Goal: Task Accomplishment & Management: Manage account settings

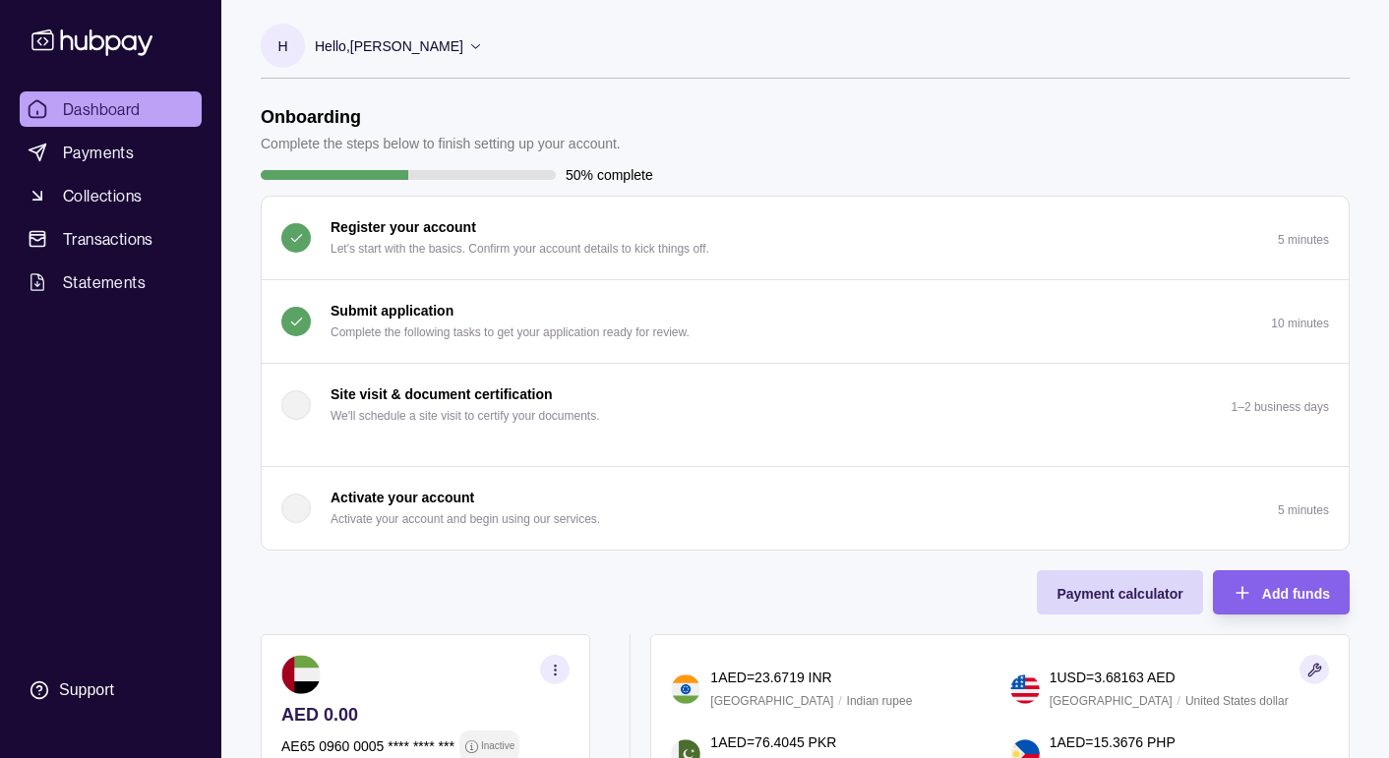
click at [89, 107] on span "Dashboard" at bounding box center [102, 109] width 78 height 24
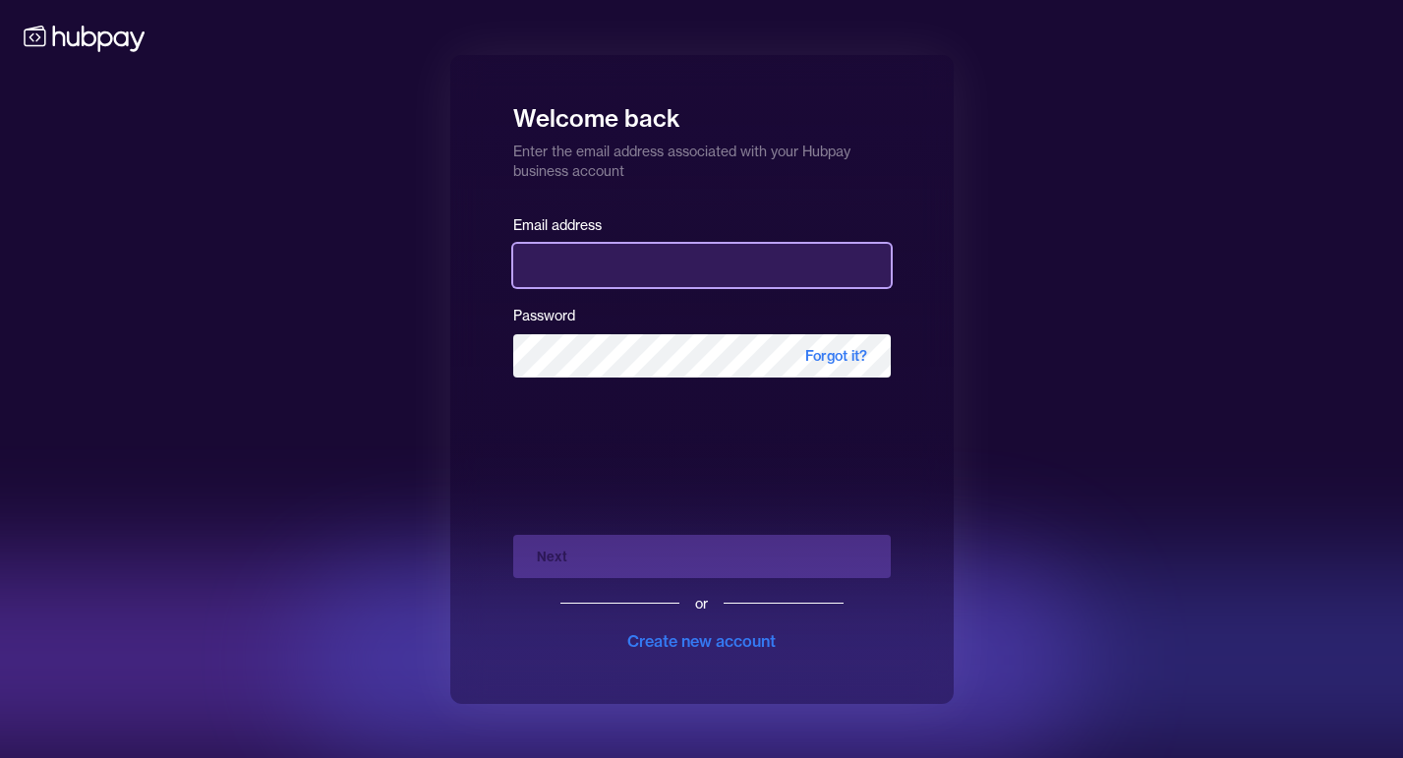
type input "**********"
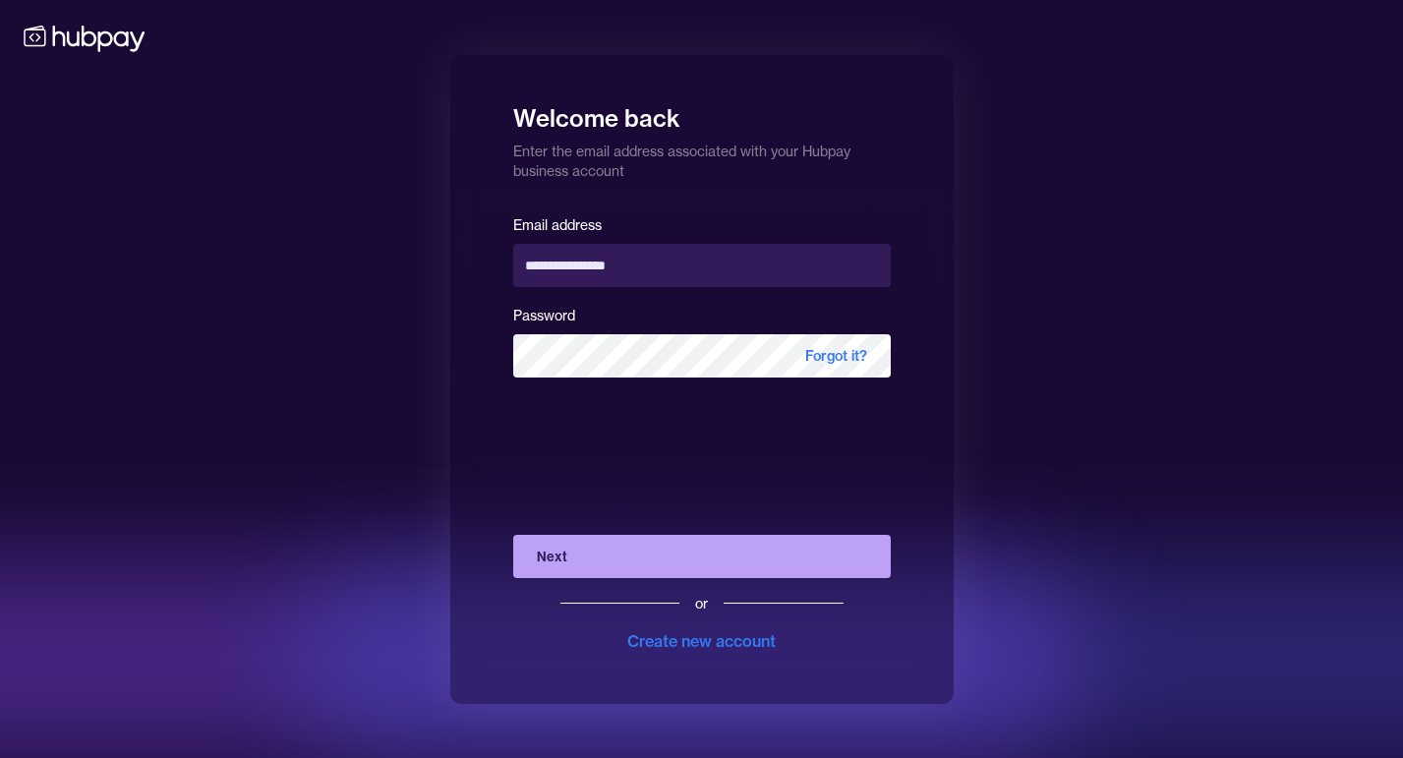
click at [565, 562] on button "Next" at bounding box center [702, 556] width 378 height 43
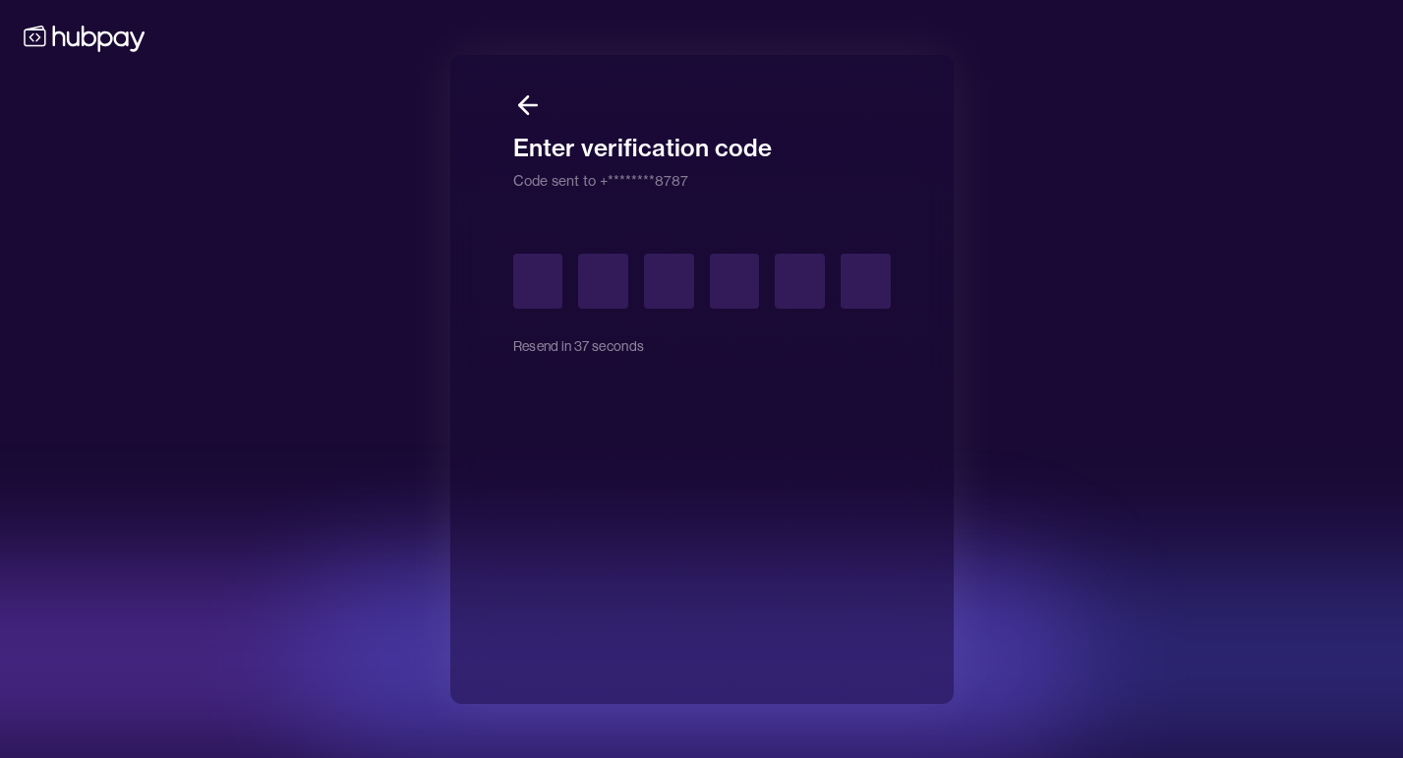
type input "*"
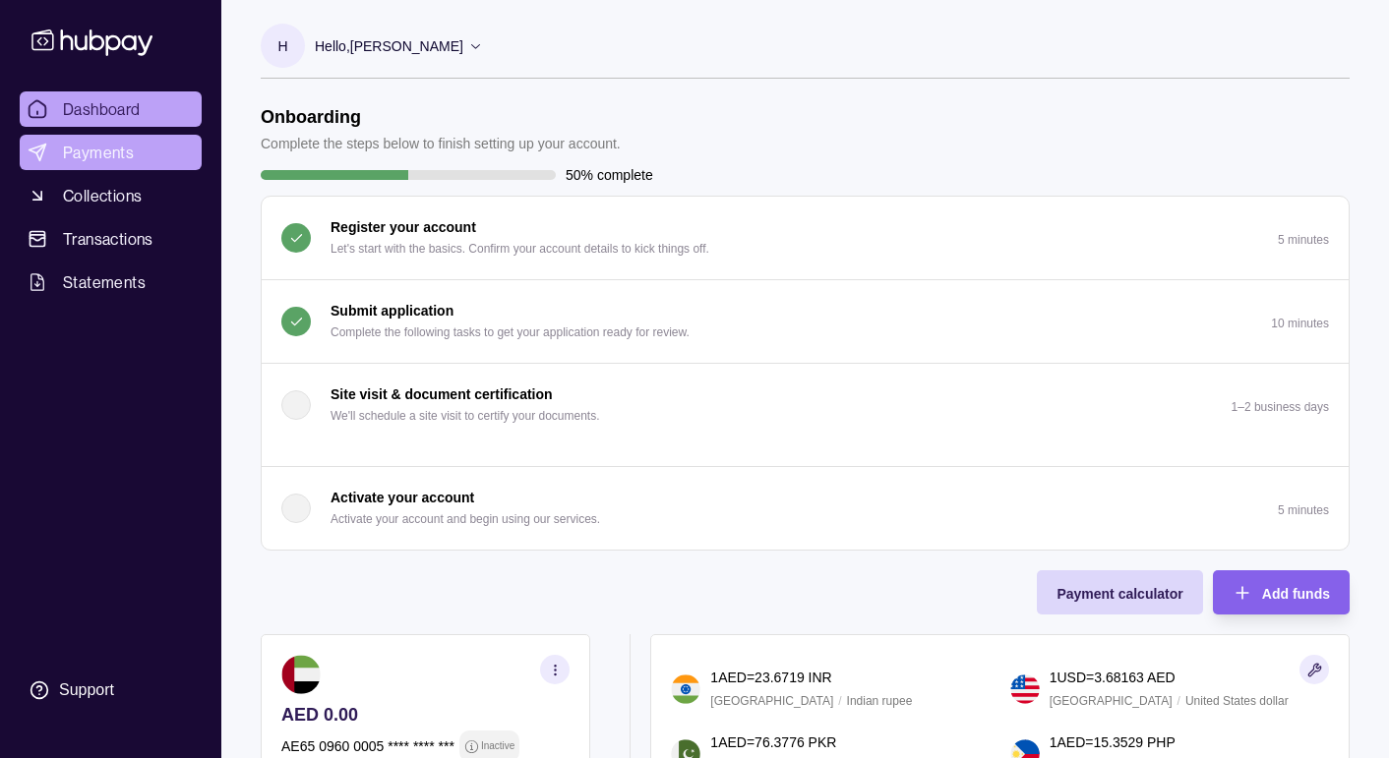
click at [123, 148] on span "Payments" at bounding box center [98, 153] width 71 height 24
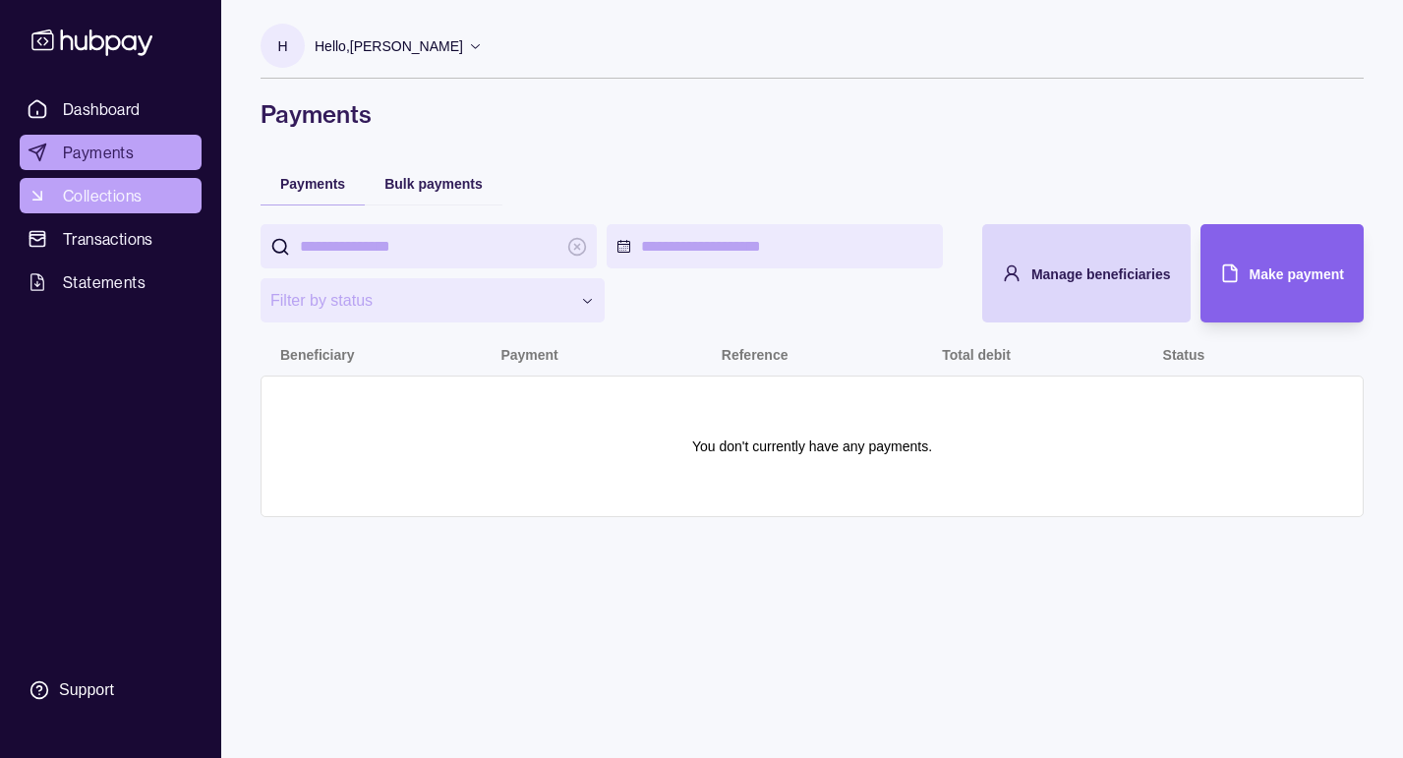
click at [116, 205] on span "Collections" at bounding box center [102, 196] width 79 height 24
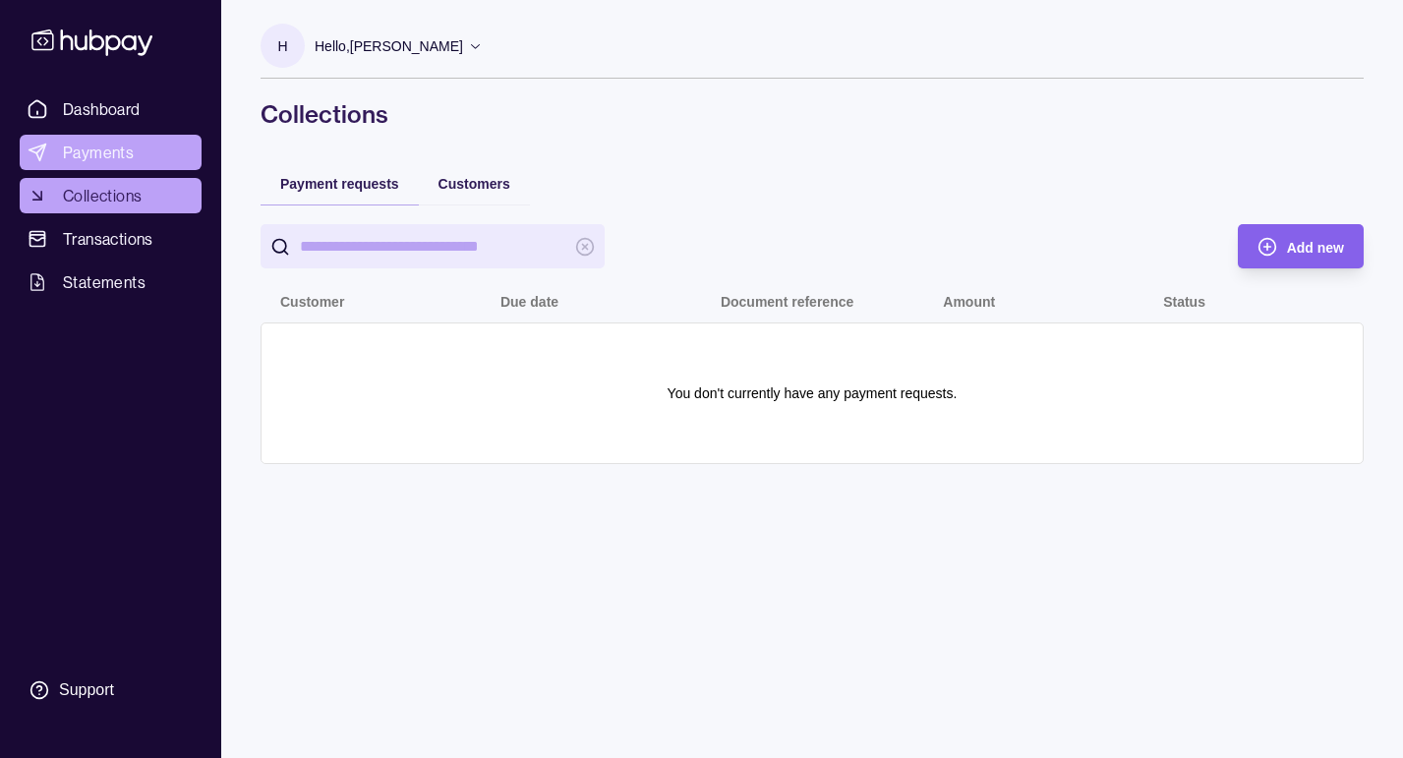
click at [111, 157] on span "Payments" at bounding box center [98, 153] width 71 height 24
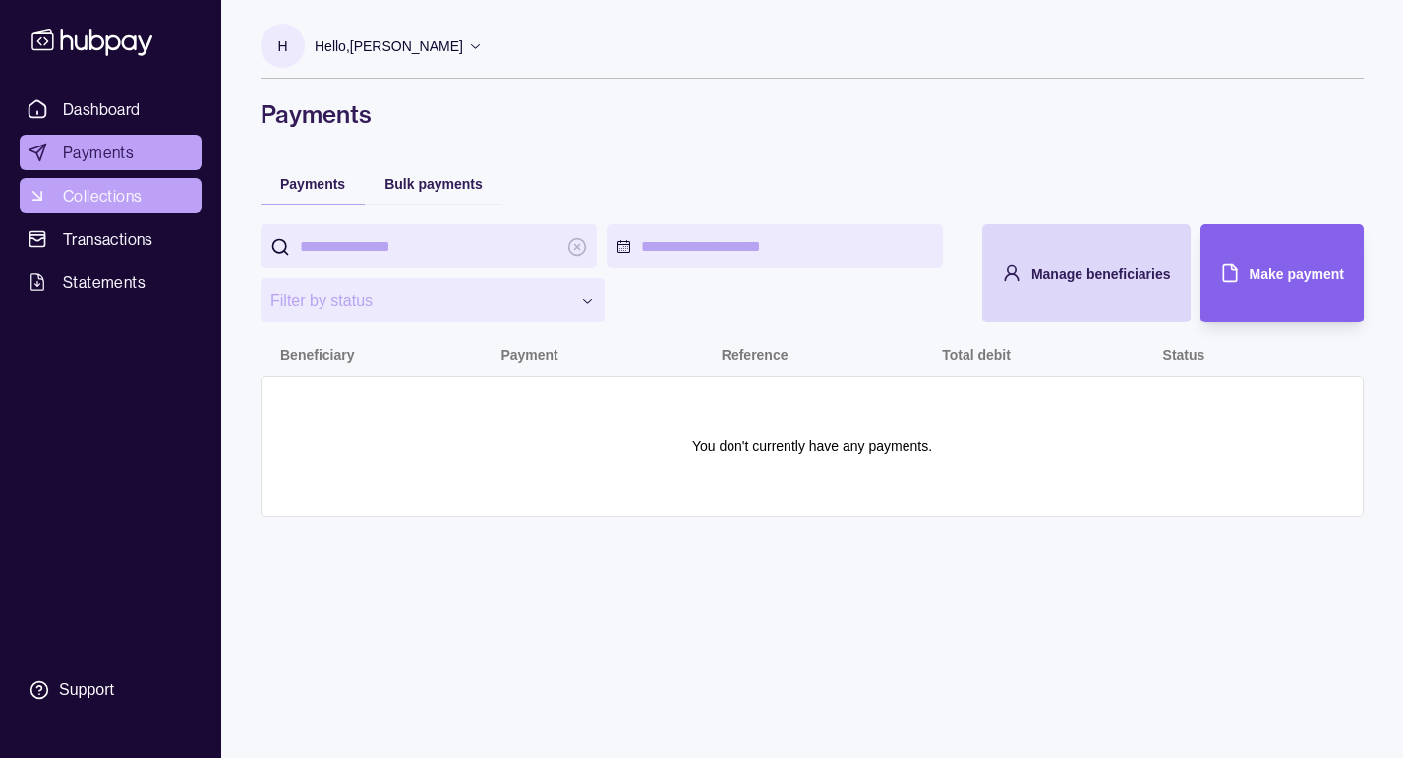
click at [150, 201] on link "Collections" at bounding box center [111, 195] width 182 height 35
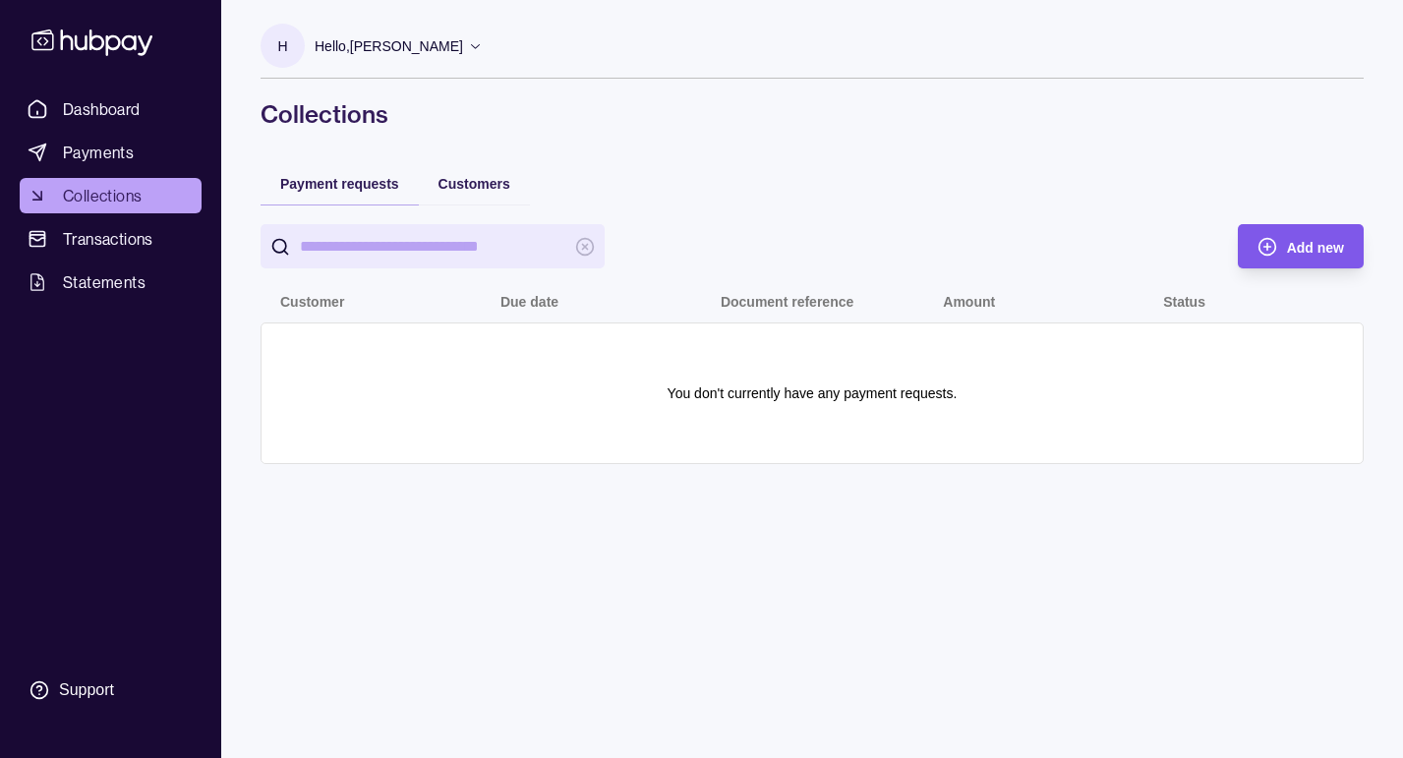
click at [1294, 250] on span "Add new" at bounding box center [1315, 248] width 57 height 16
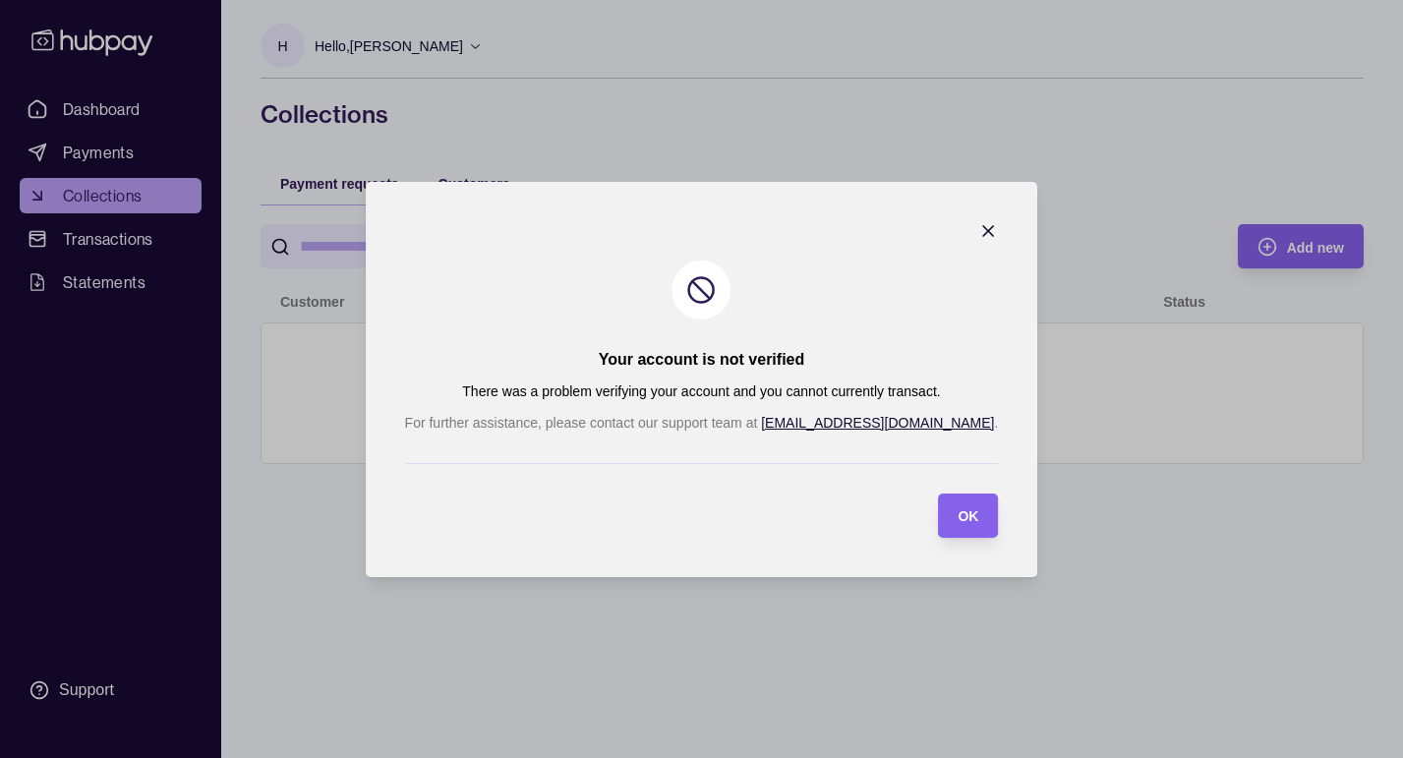
click at [978, 230] on icon "button" at bounding box center [988, 231] width 20 height 20
